Goal: Check status: Verify the current state of an ongoing process or item

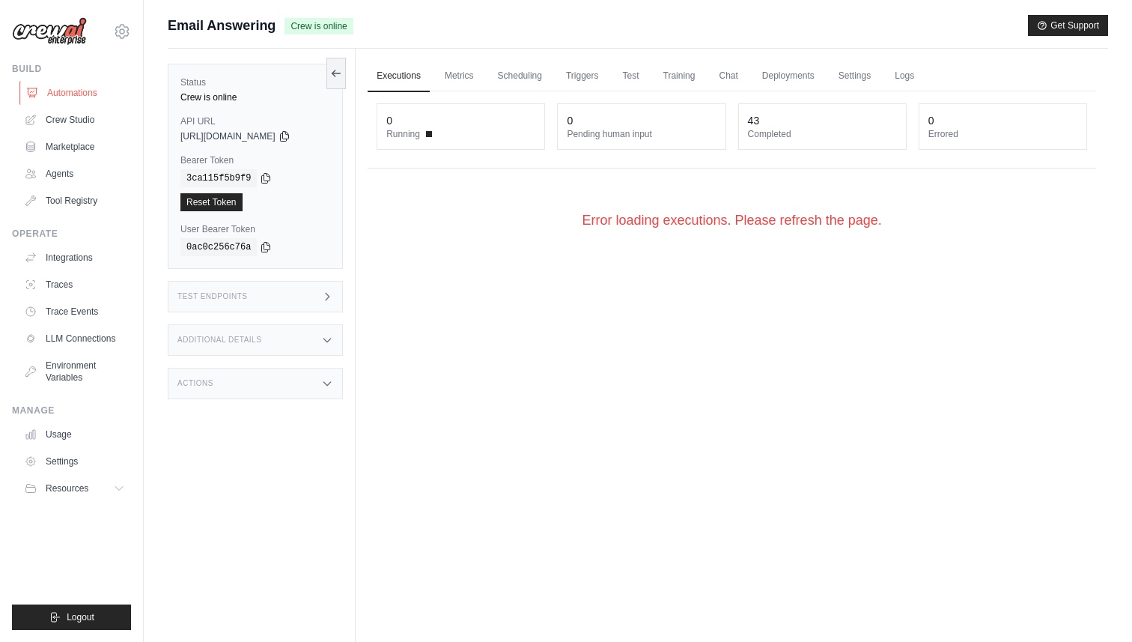
click at [76, 92] on link "Automations" at bounding box center [75, 93] width 113 height 24
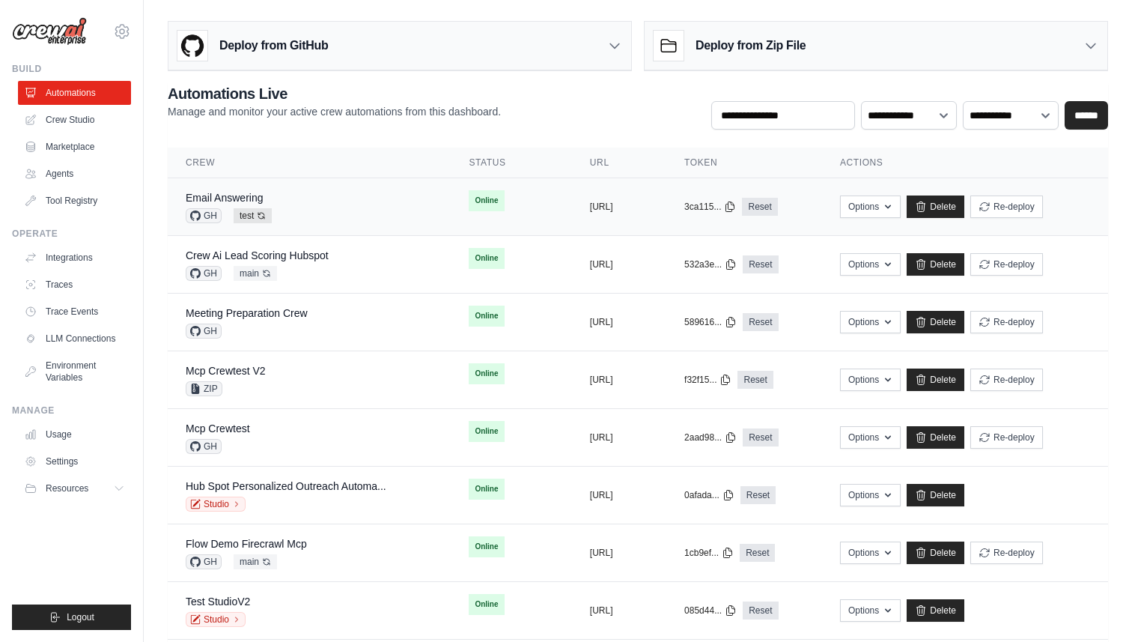
click at [374, 222] on div "Email Answering GH test Auto-deploy enabled" at bounding box center [309, 206] width 247 height 33
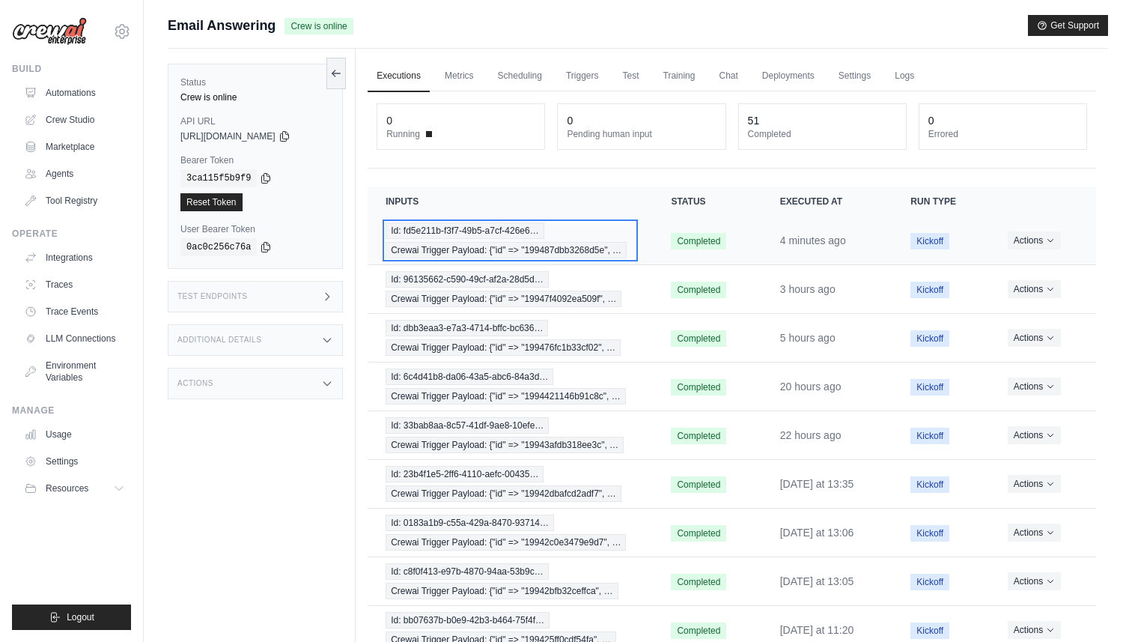
click at [433, 242] on span "Crewai Trigger Payload: {"id" => "199487dbb3268d5e", …" at bounding box center [506, 250] width 241 height 16
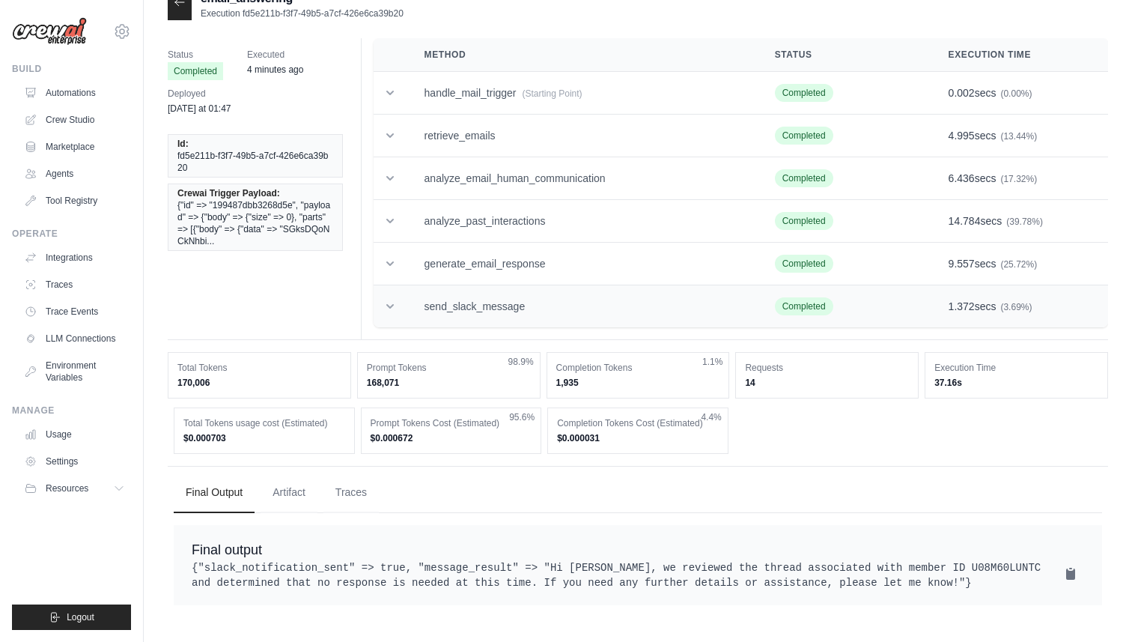
scroll to position [30, 0]
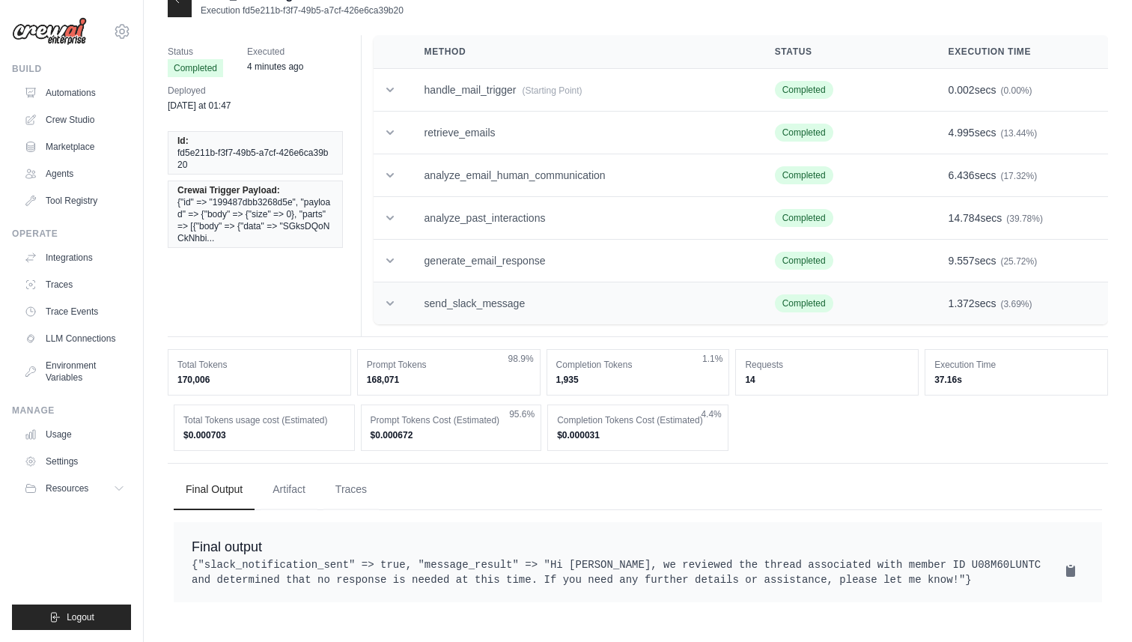
click at [484, 303] on td "send_slack_message" at bounding box center [582, 303] width 350 height 43
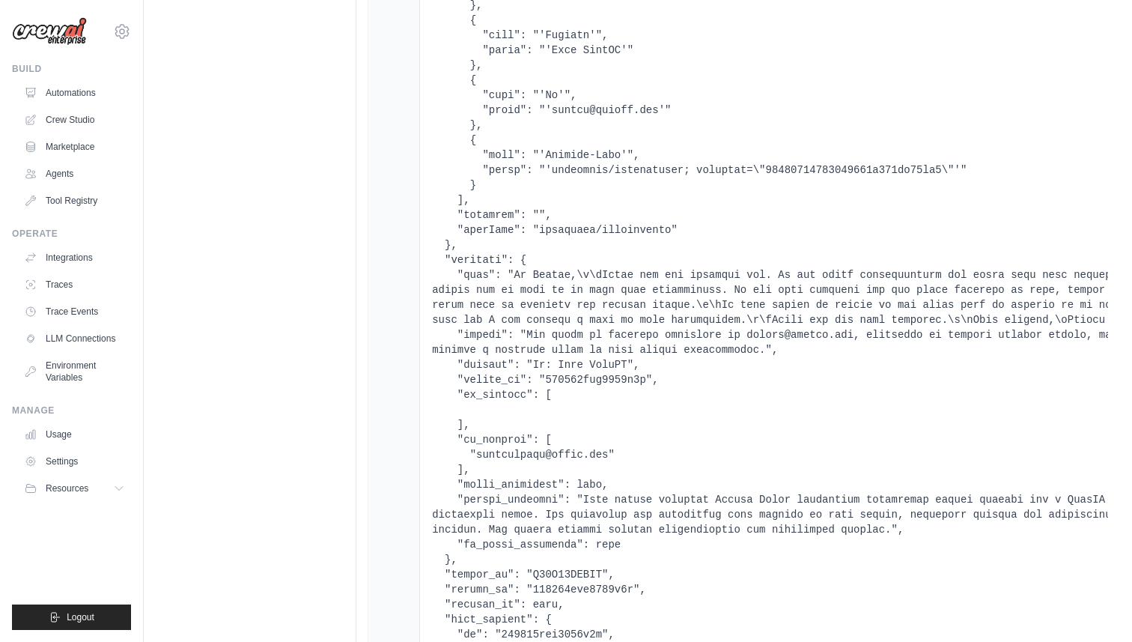
scroll to position [2876, 0]
